Goal: Information Seeking & Learning: Learn about a topic

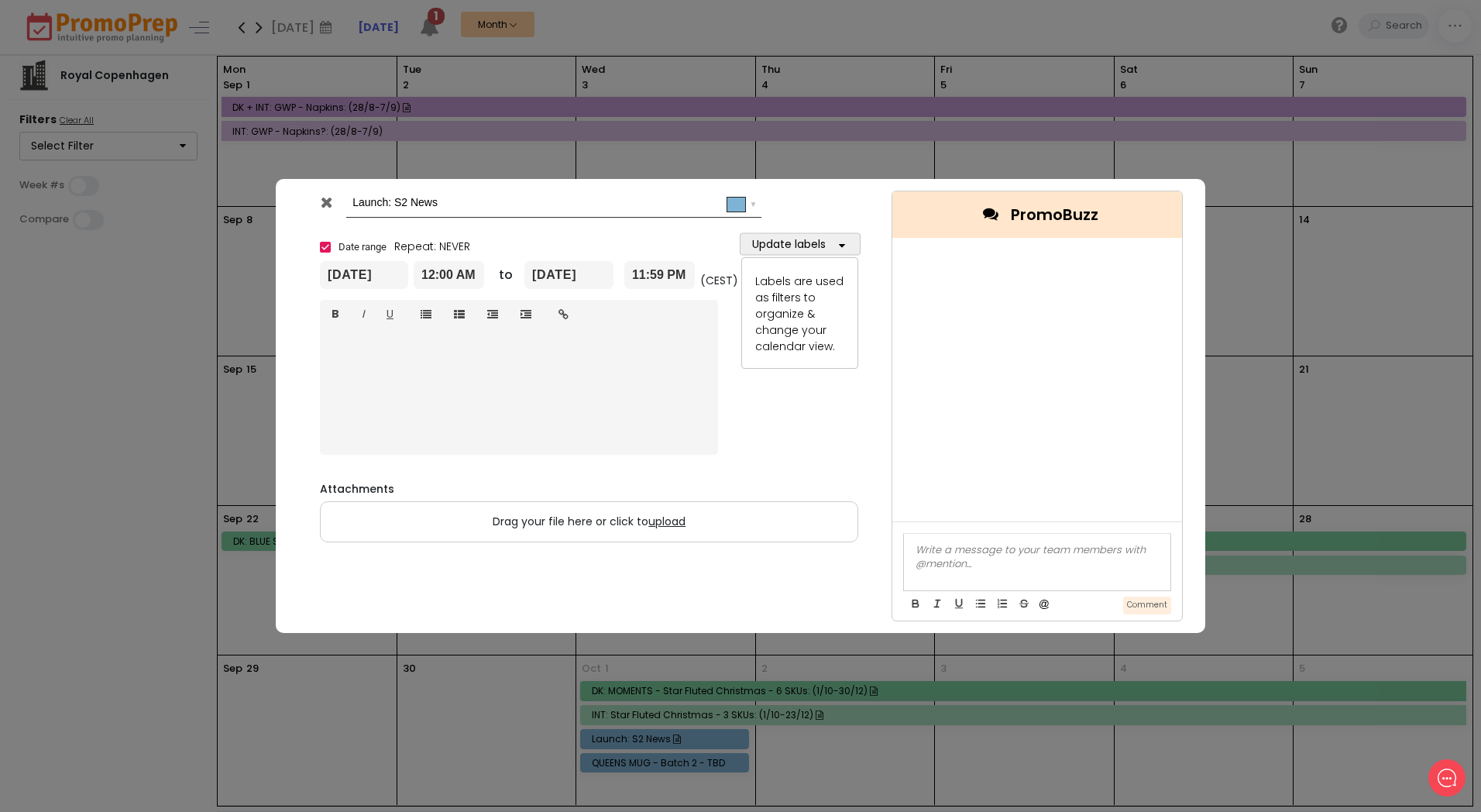
click at [326, 199] on icon at bounding box center [326, 201] width 12 height 15
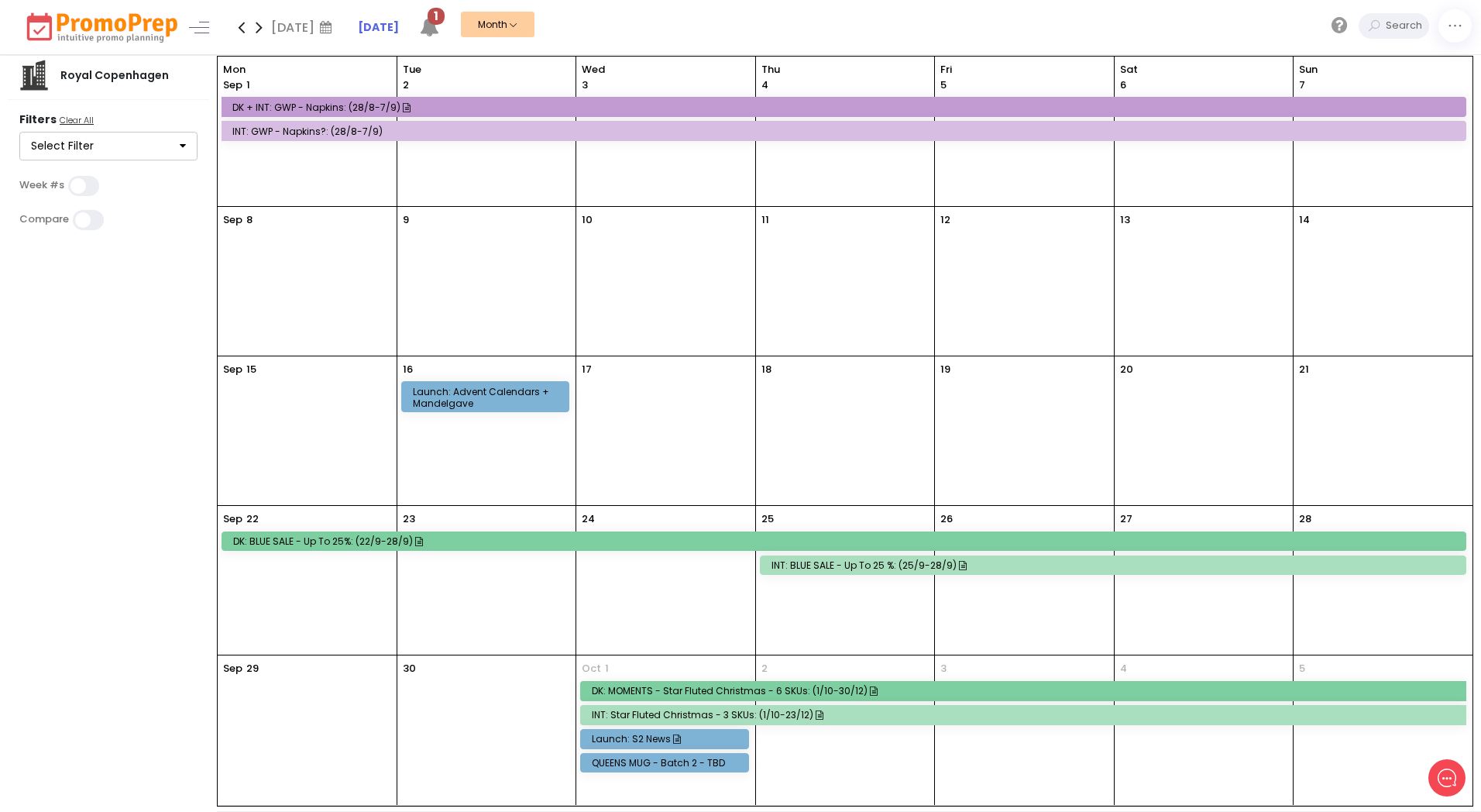
click at [694, 763] on div "QUEENS MUG - Batch 2 - TBD" at bounding box center [667, 762] width 150 height 12
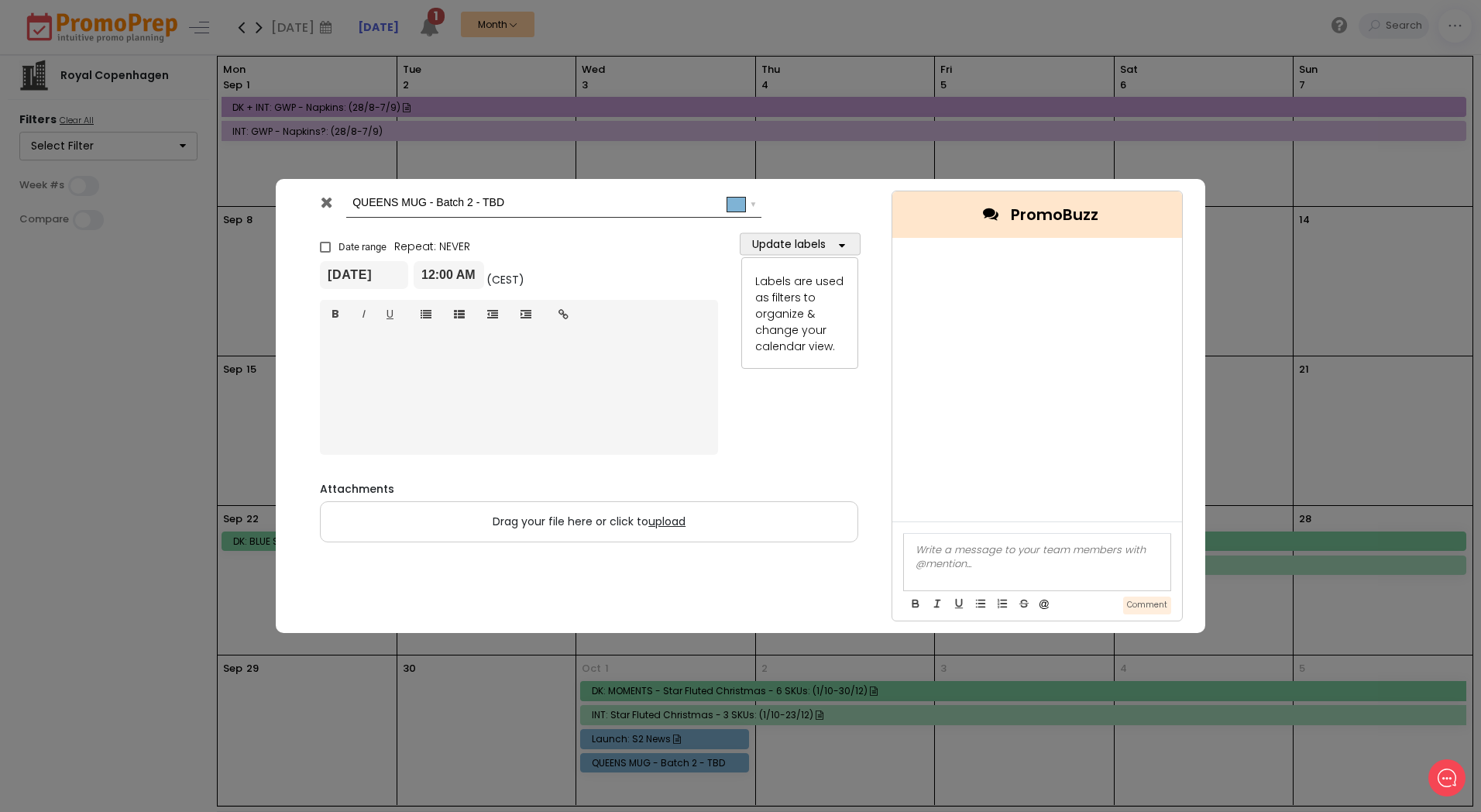
click at [332, 201] on icon at bounding box center [326, 201] width 12 height 15
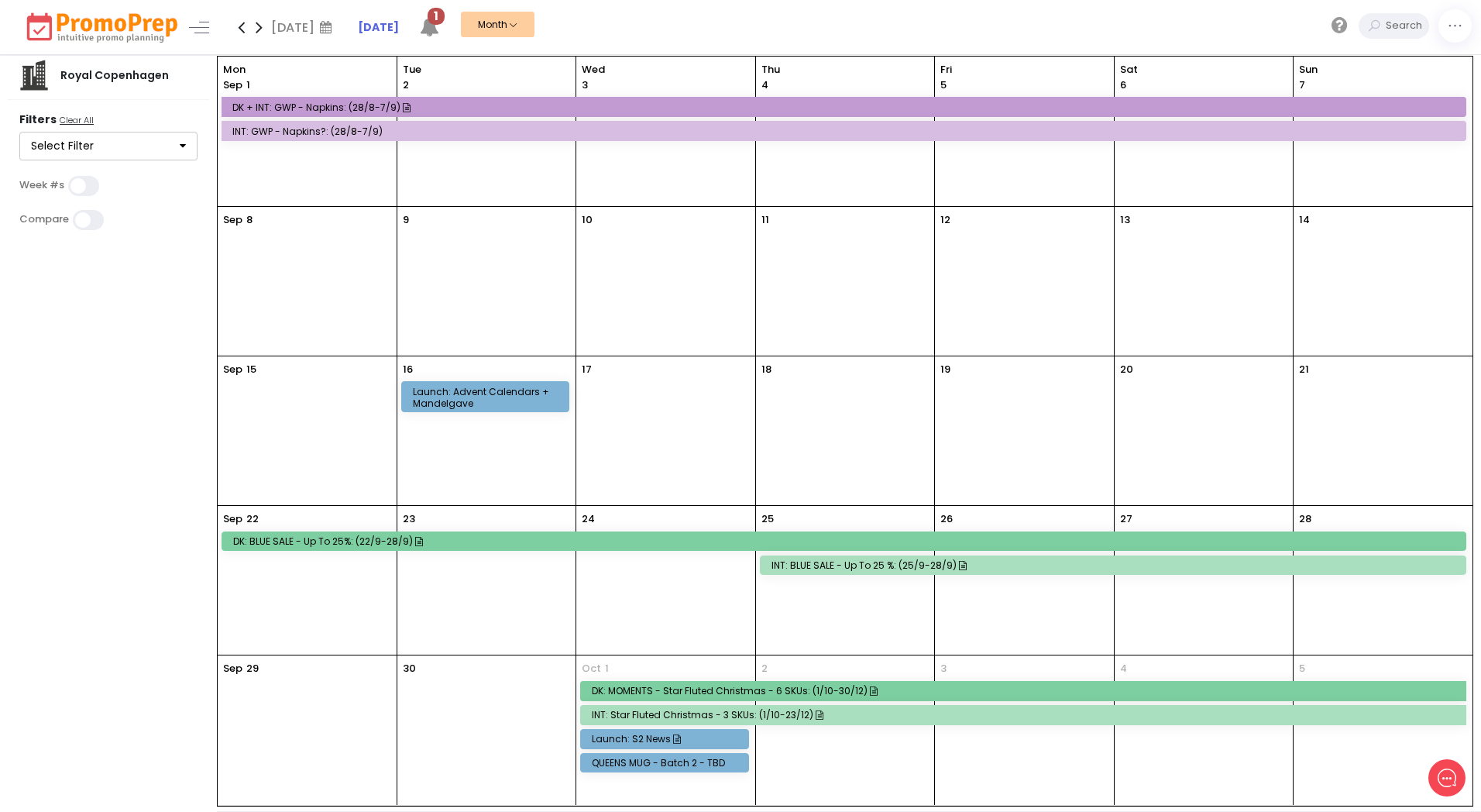
click at [243, 25] on icon at bounding box center [241, 27] width 17 height 31
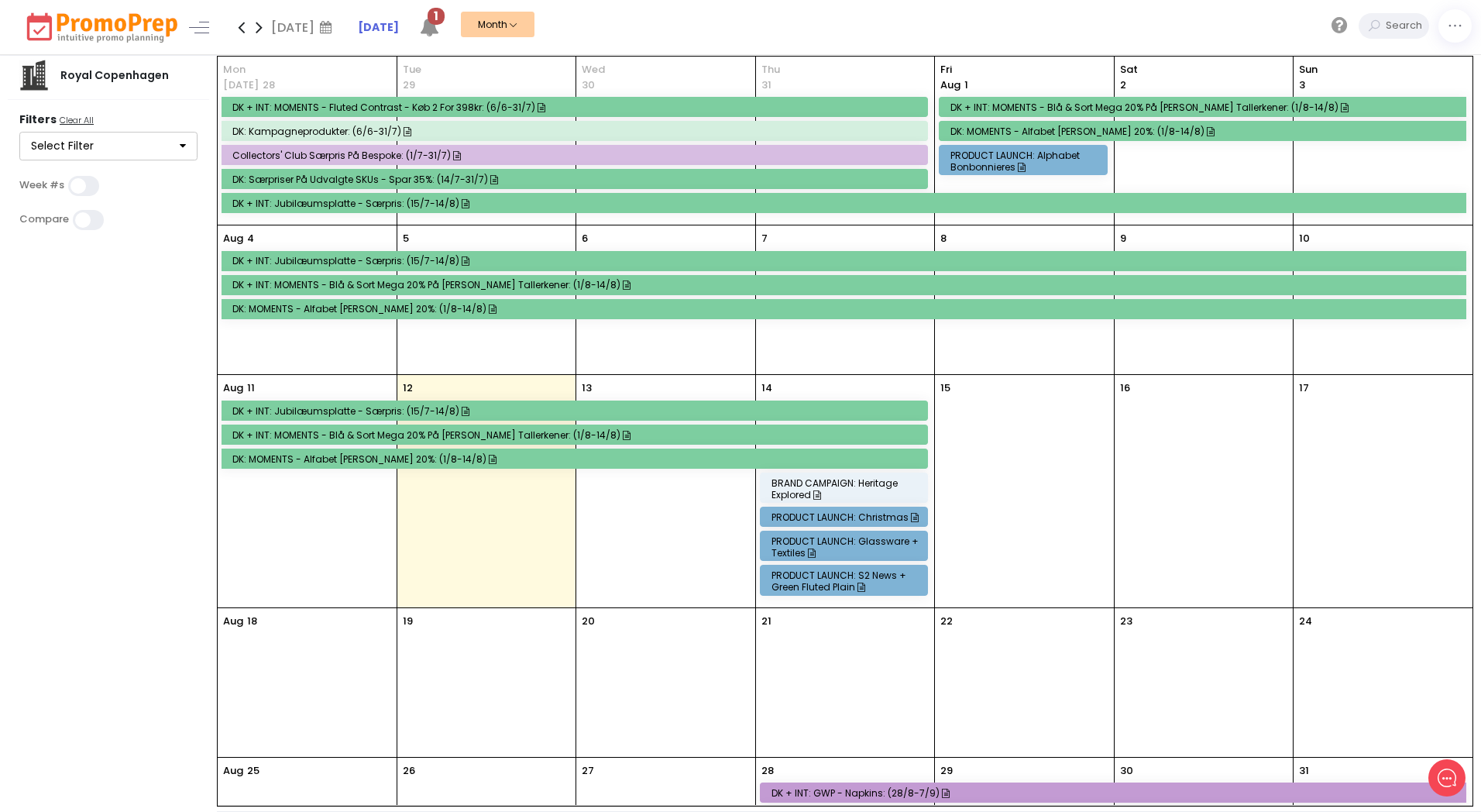
click at [815, 542] on div "PRODUCT LAUNCH: Glassware + Textiles" at bounding box center [846, 546] width 150 height 23
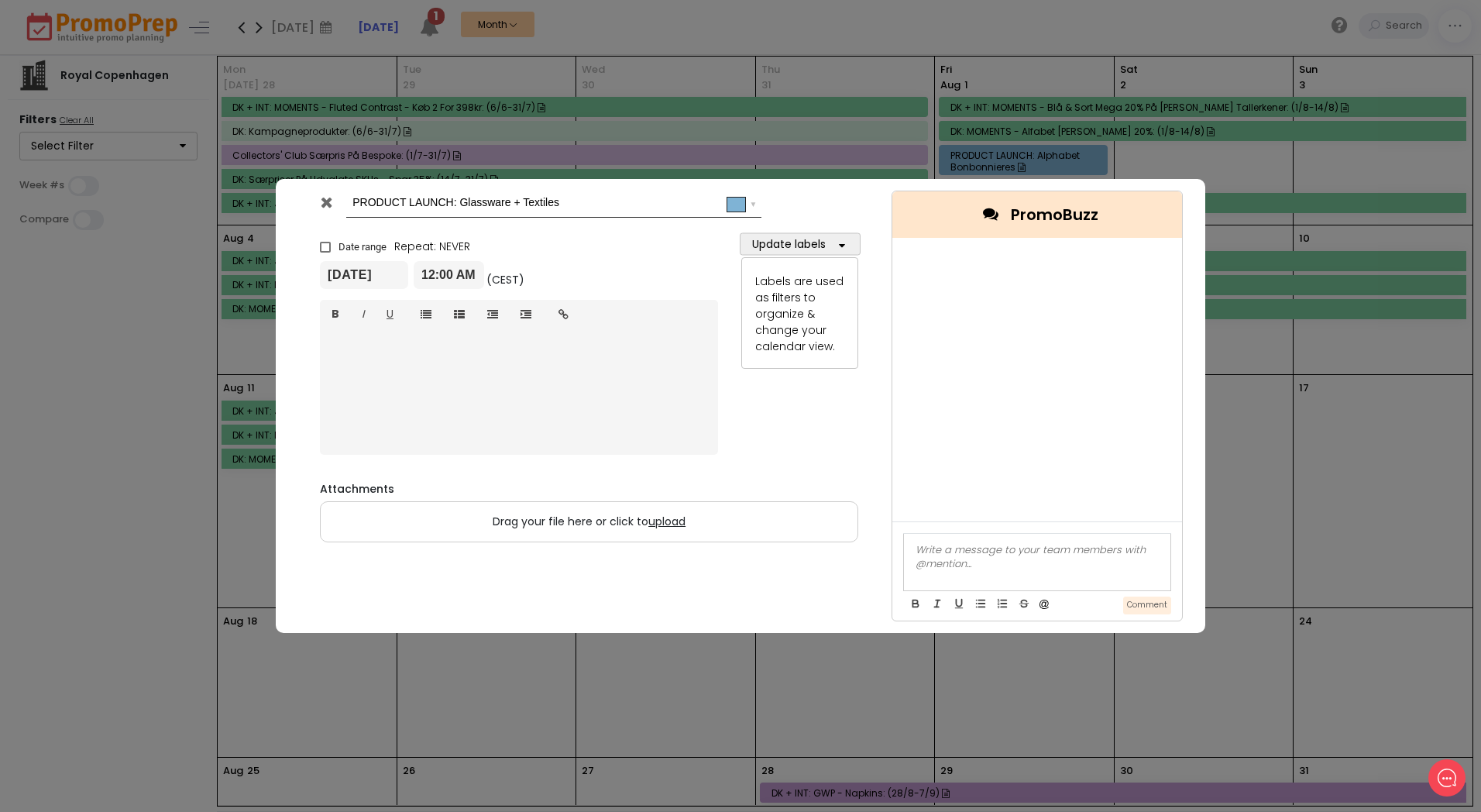
click at [329, 204] on icon at bounding box center [326, 201] width 12 height 15
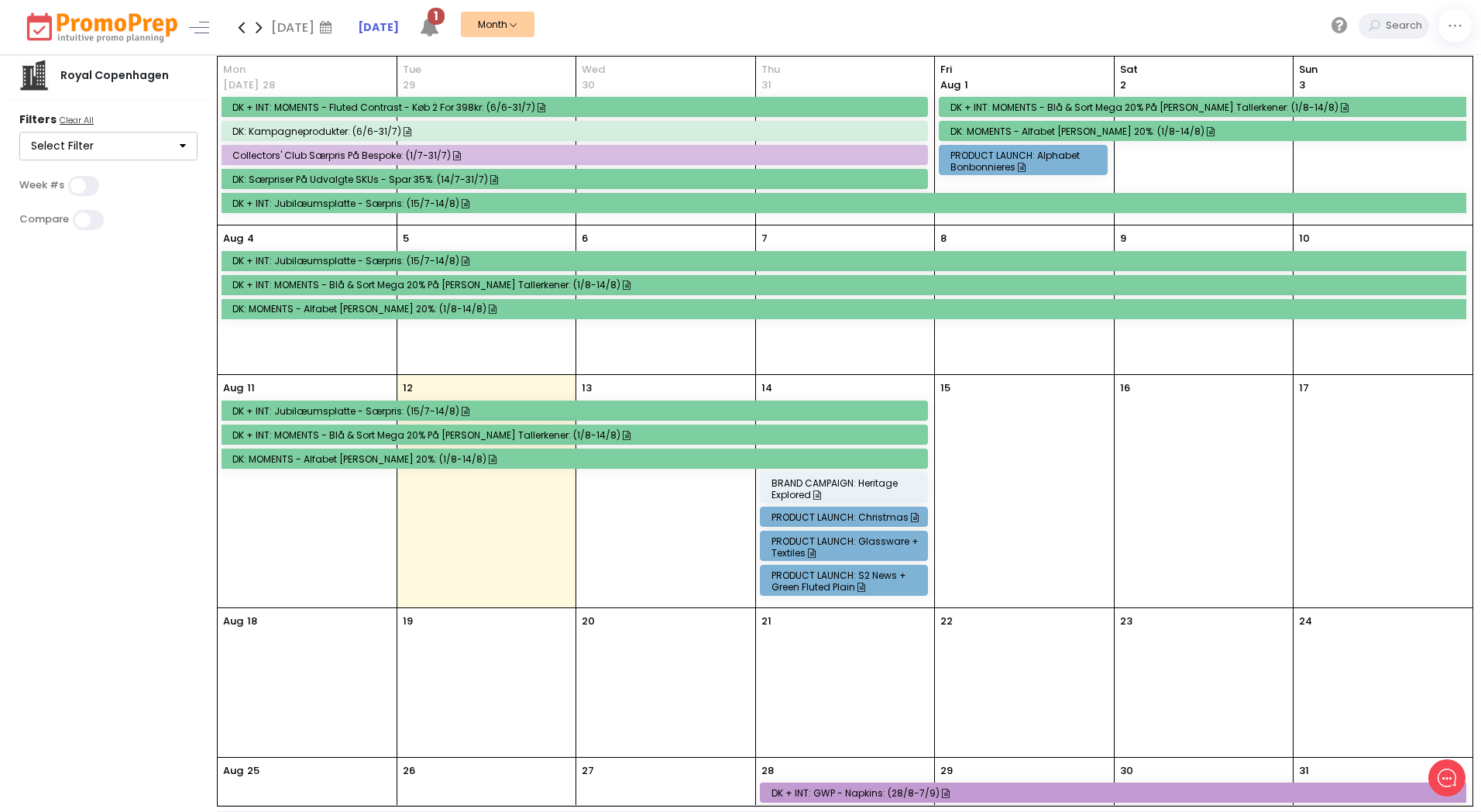
click at [839, 577] on div "PRODUCT LAUNCH: S2 news + Green Fluted Plain" at bounding box center [846, 581] width 150 height 23
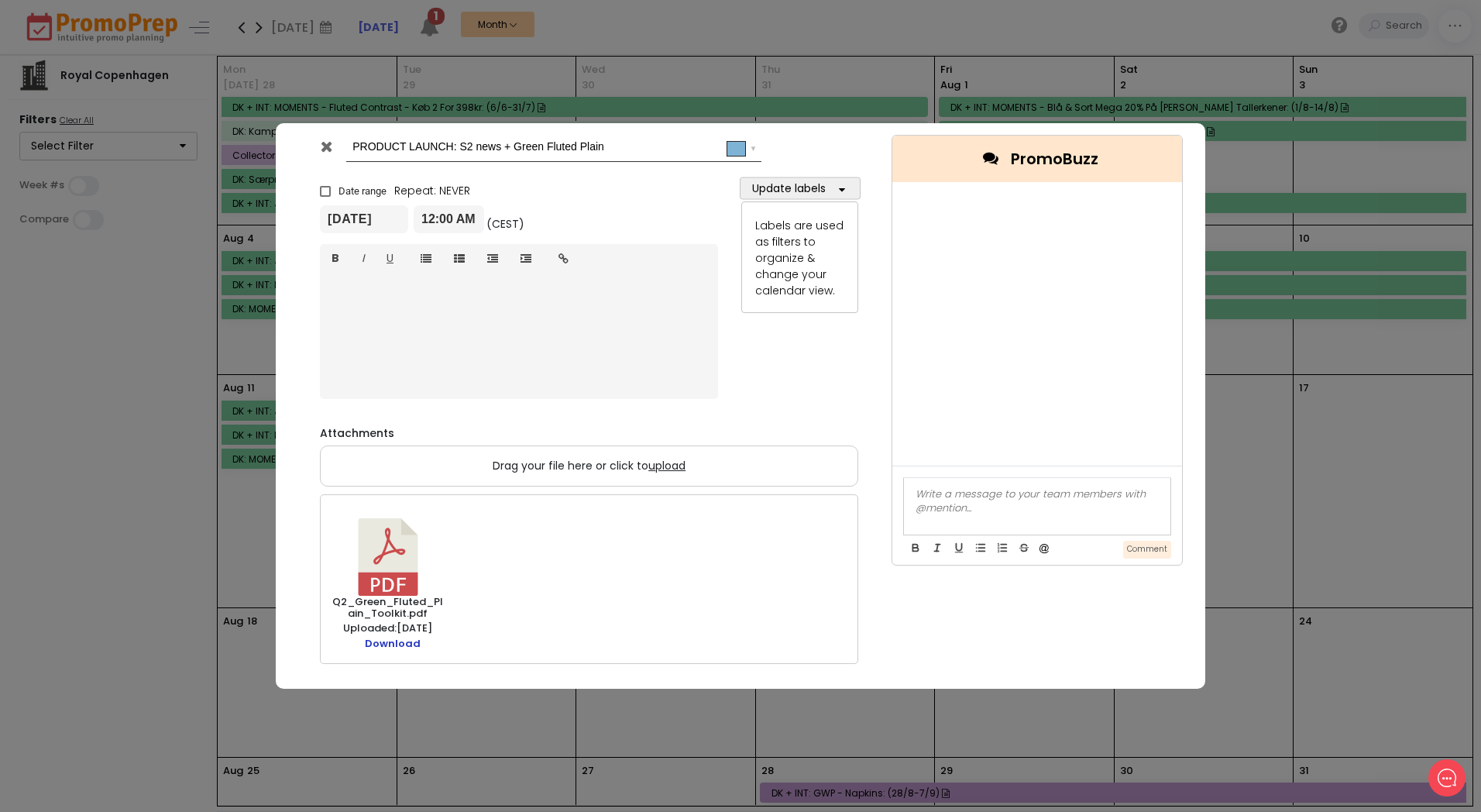
click at [403, 648] on link "Download" at bounding box center [393, 643] width 56 height 15
click at [319, 145] on div at bounding box center [328, 150] width 38 height 23
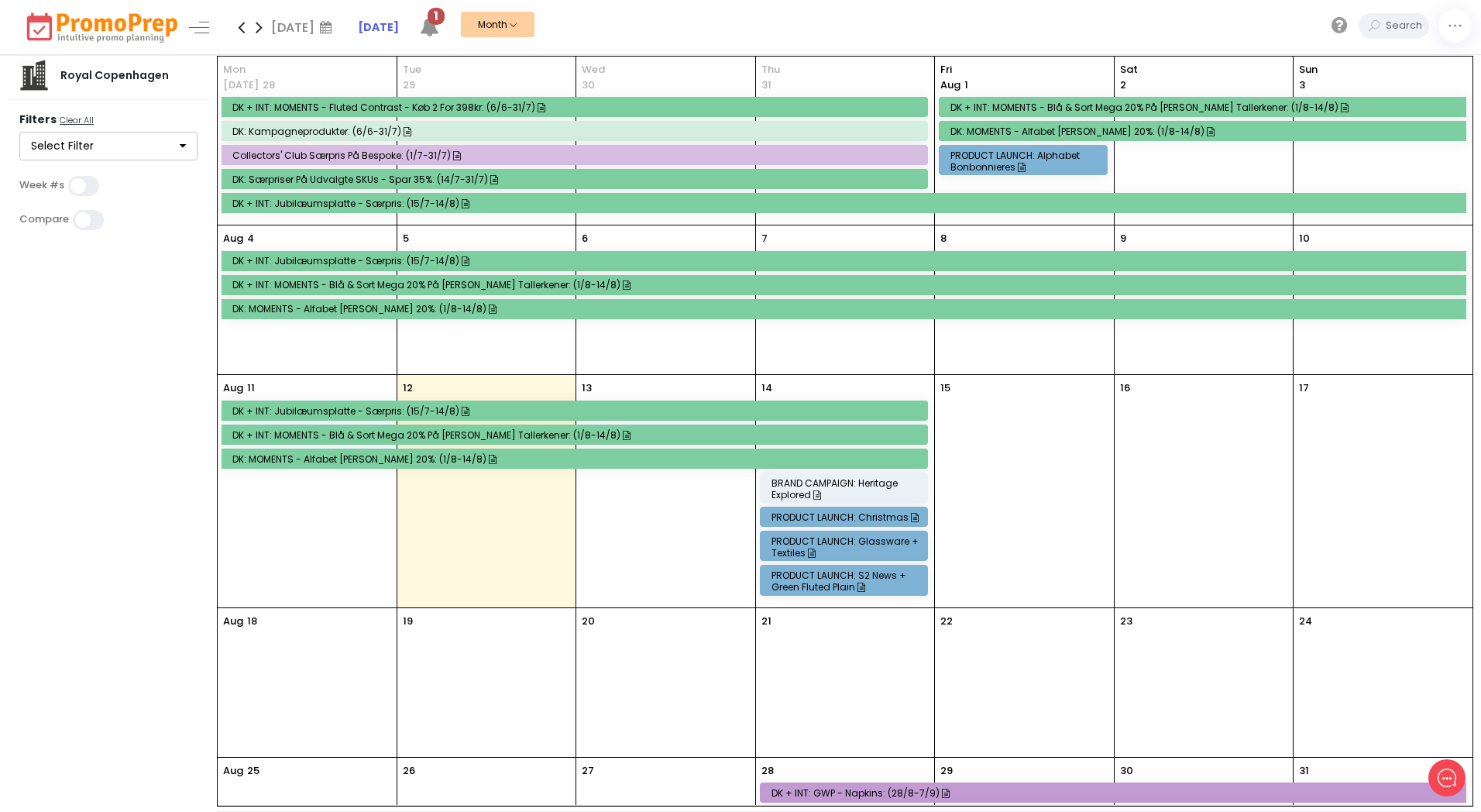
click at [849, 516] on div "PRODUCT LAUNCH: Christmas" at bounding box center [846, 517] width 150 height 12
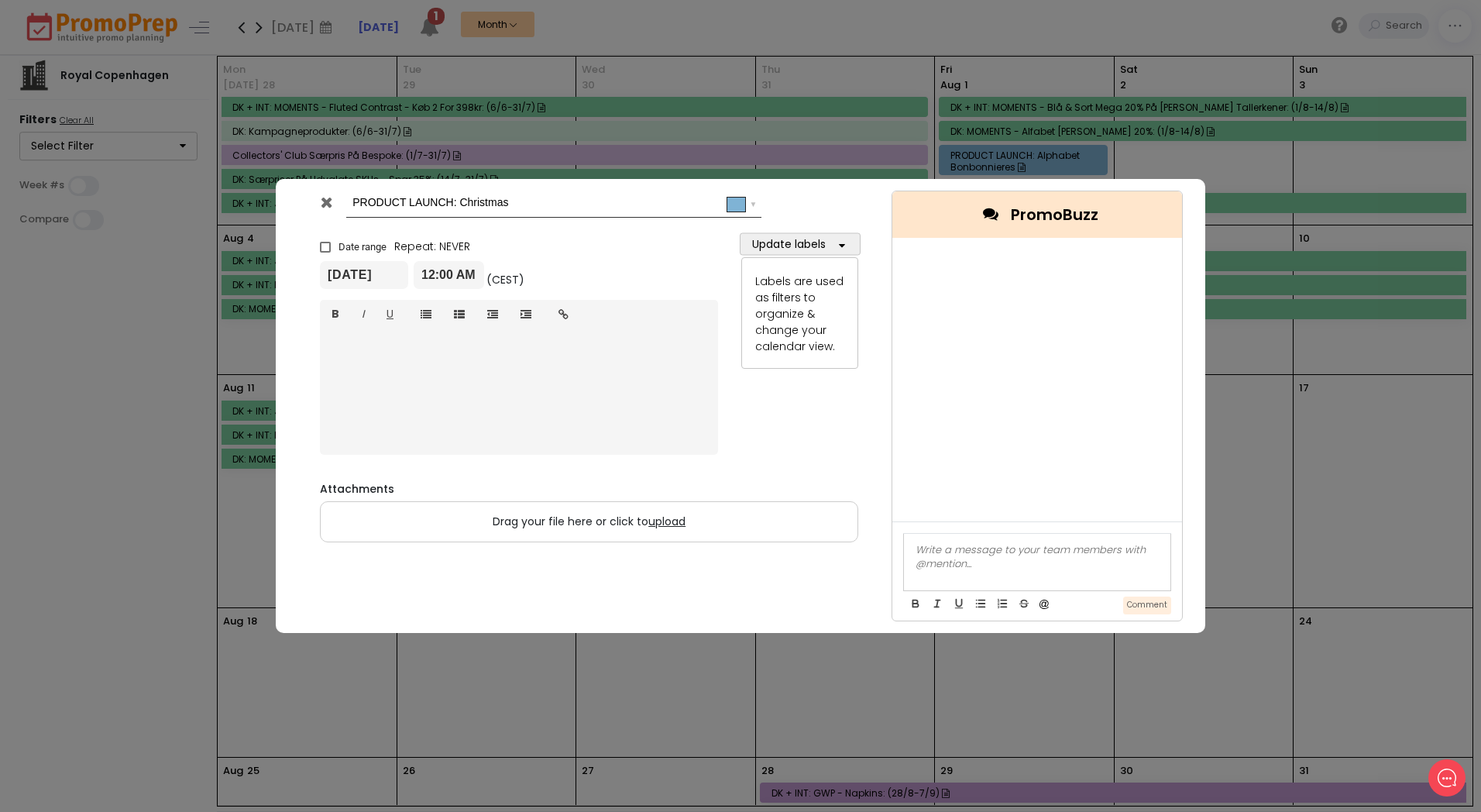
click at [325, 204] on icon at bounding box center [326, 201] width 12 height 15
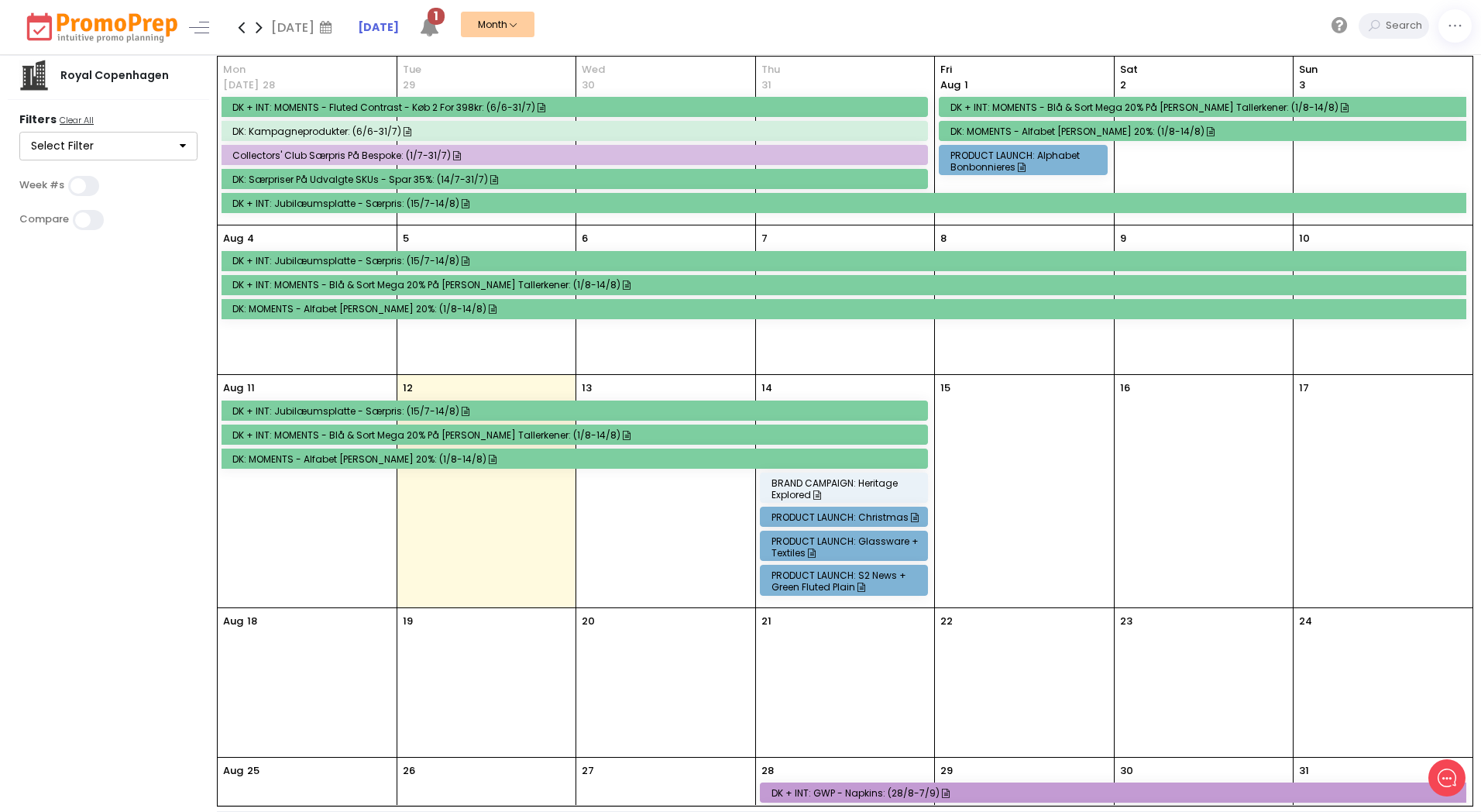
click at [865, 480] on div "BRAND CAMPAIGN: Heritage Explored" at bounding box center [846, 488] width 150 height 23
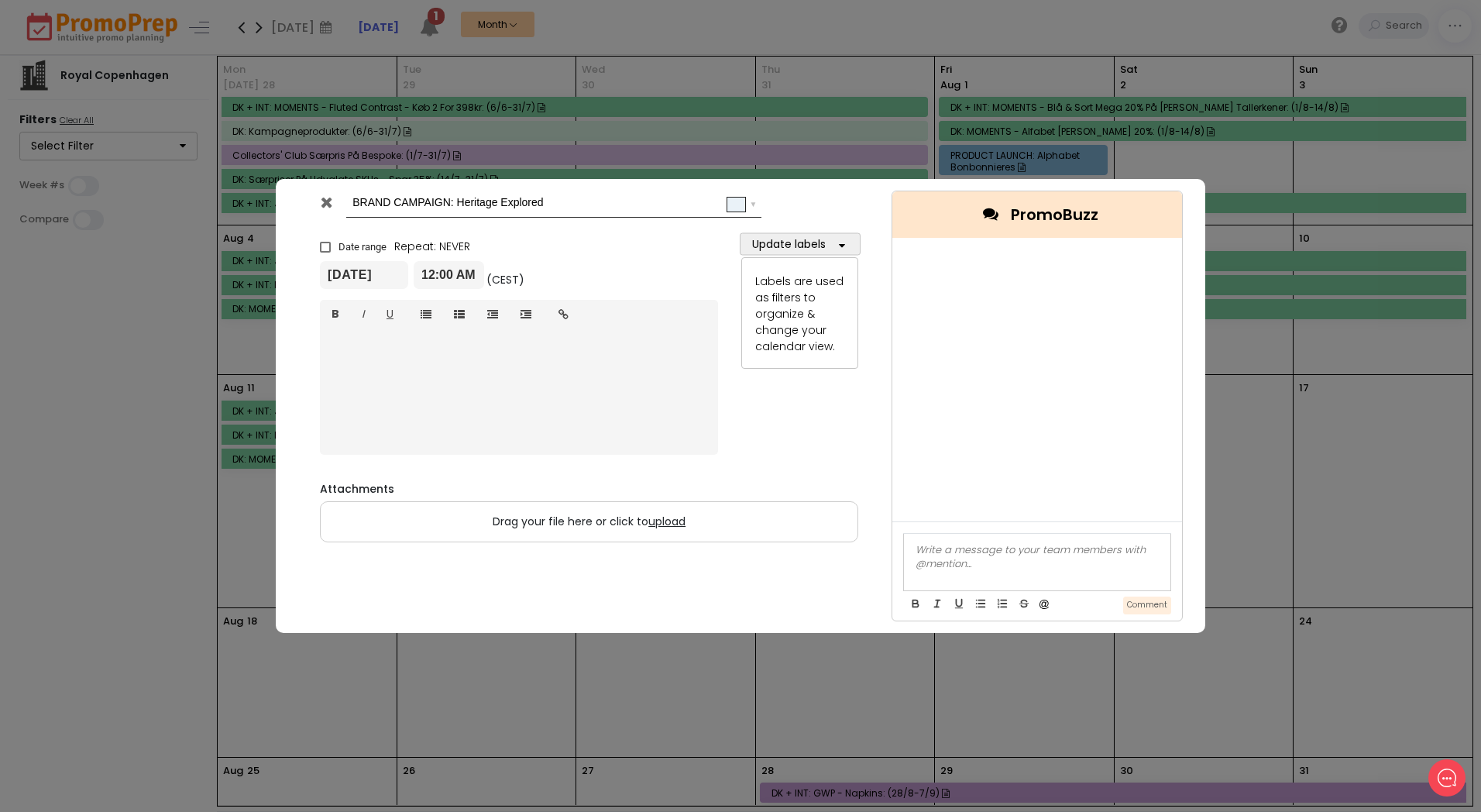
click at [333, 199] on div at bounding box center [328, 205] width 38 height 23
